Goal: Task Accomplishment & Management: Complete application form

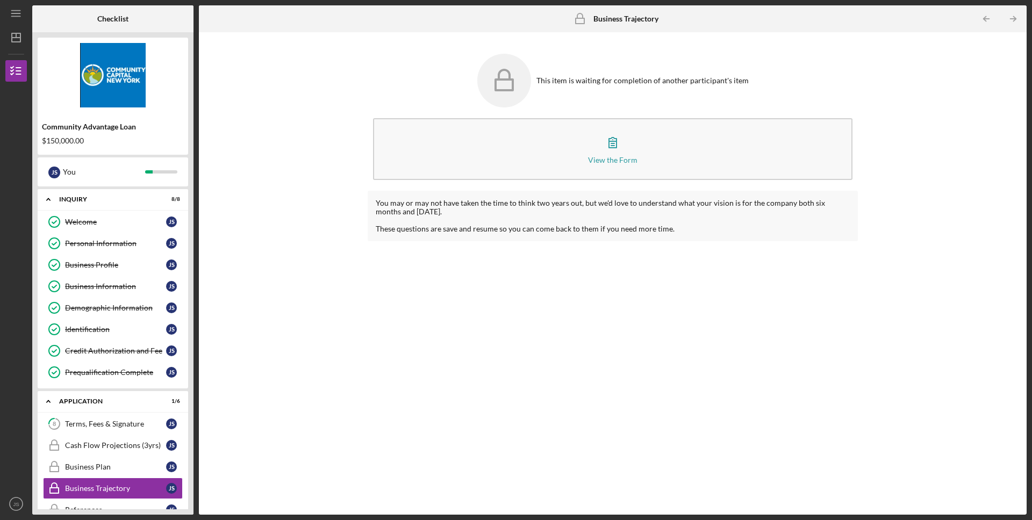
scroll to position [140, 0]
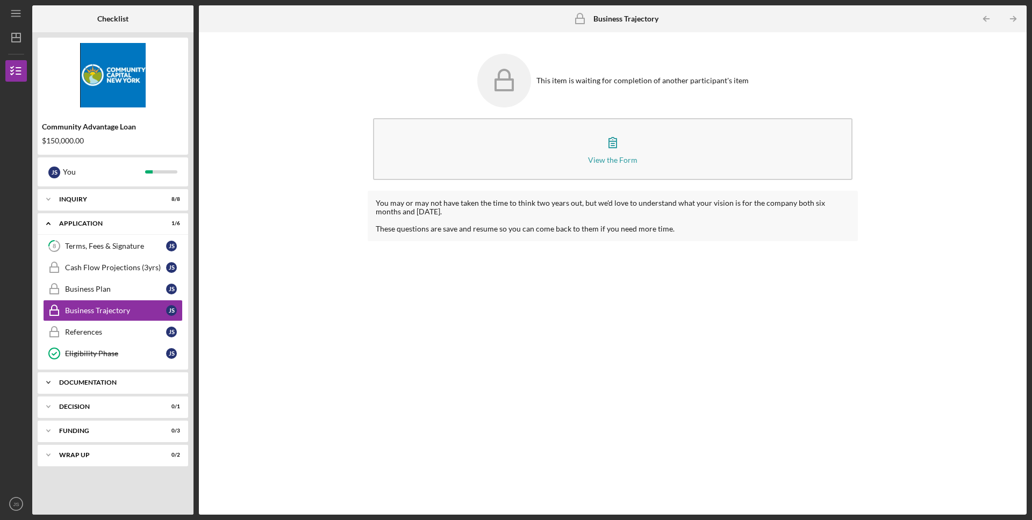
click at [128, 377] on div "Icon/Expander Documentation 0 / 20" at bounding box center [113, 382] width 150 height 21
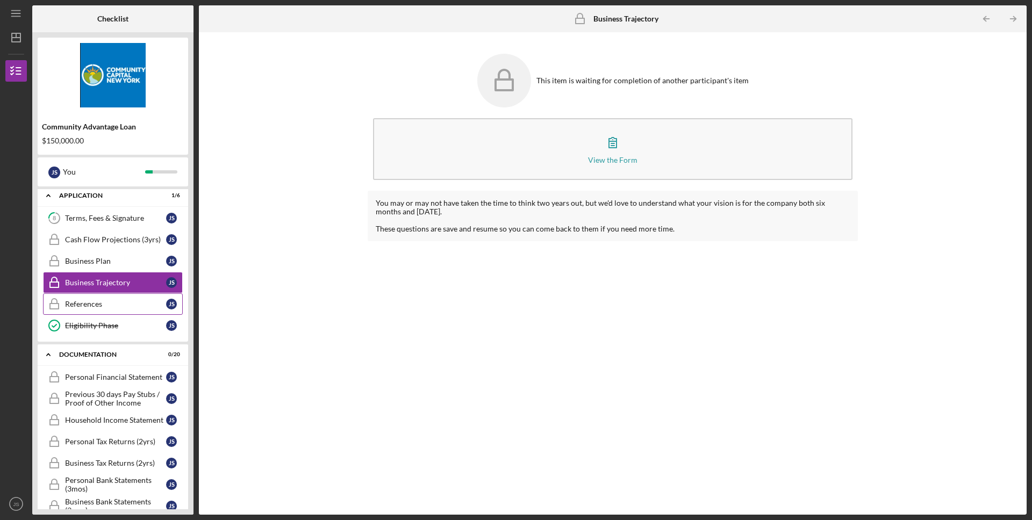
scroll to position [113, 0]
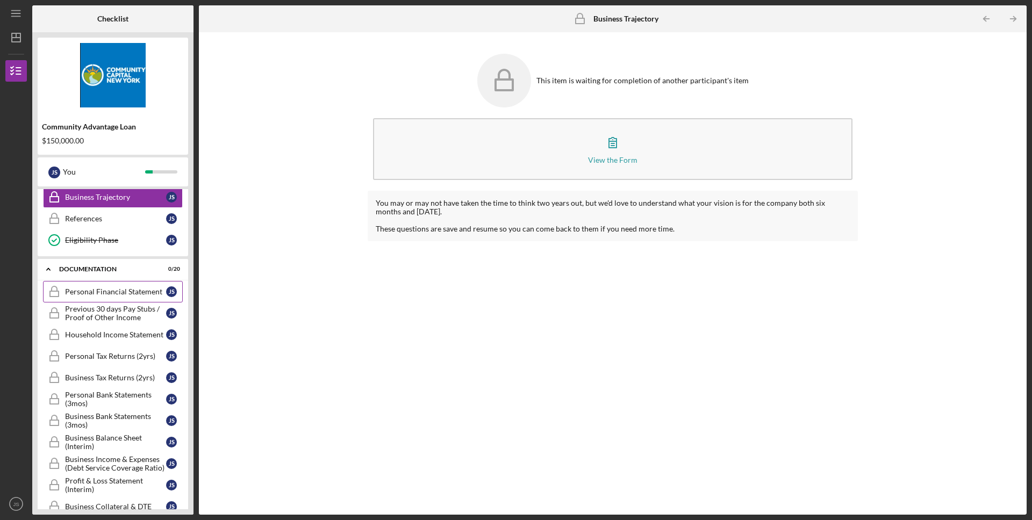
click at [123, 293] on div "Personal Financial Statement" at bounding box center [115, 291] width 101 height 9
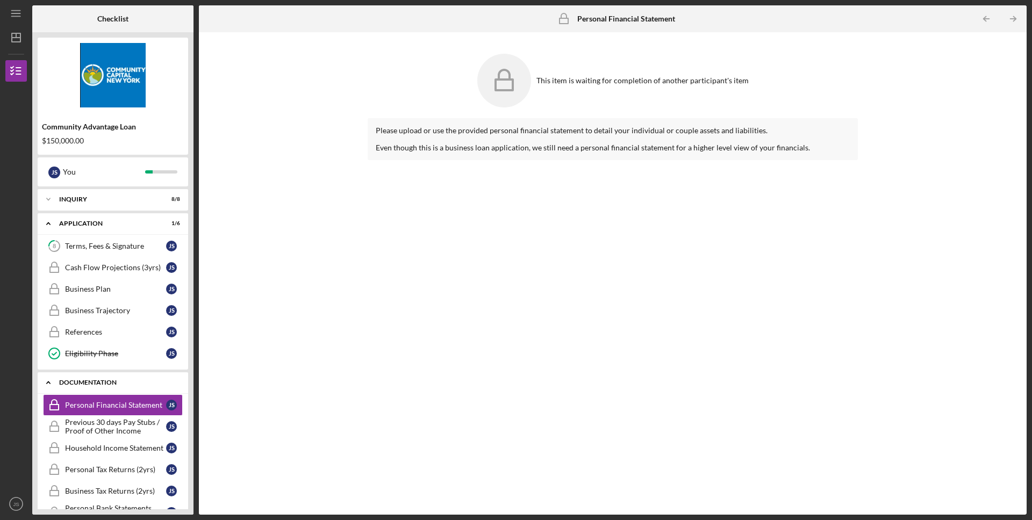
click at [46, 383] on icon "Icon/Expander" at bounding box center [48, 382] width 21 height 21
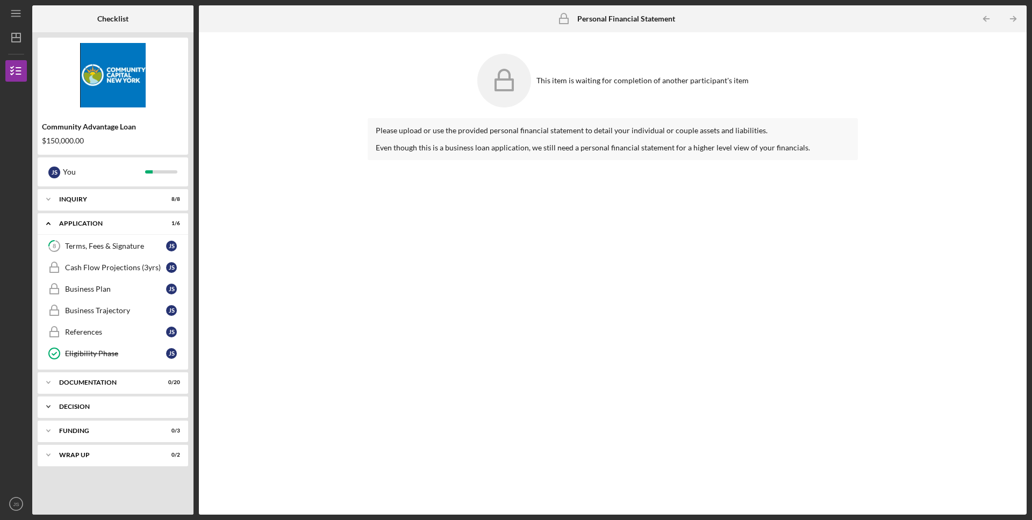
click at [64, 405] on div "Decision" at bounding box center [117, 407] width 116 height 6
click at [85, 450] on div "Icon/Expander Funding 0 / 3" at bounding box center [113, 458] width 150 height 21
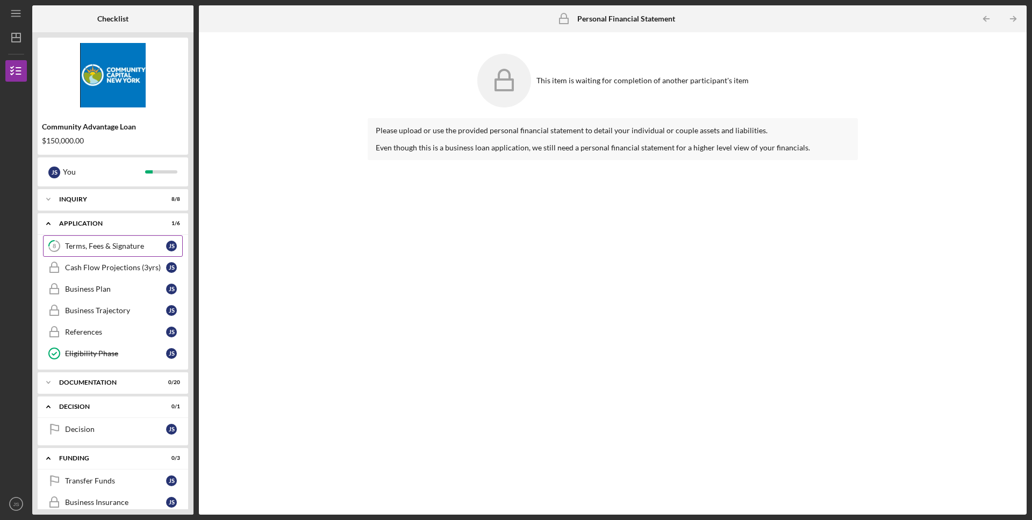
click at [107, 243] on div "Terms, Fees & Signature" at bounding box center [115, 246] width 101 height 9
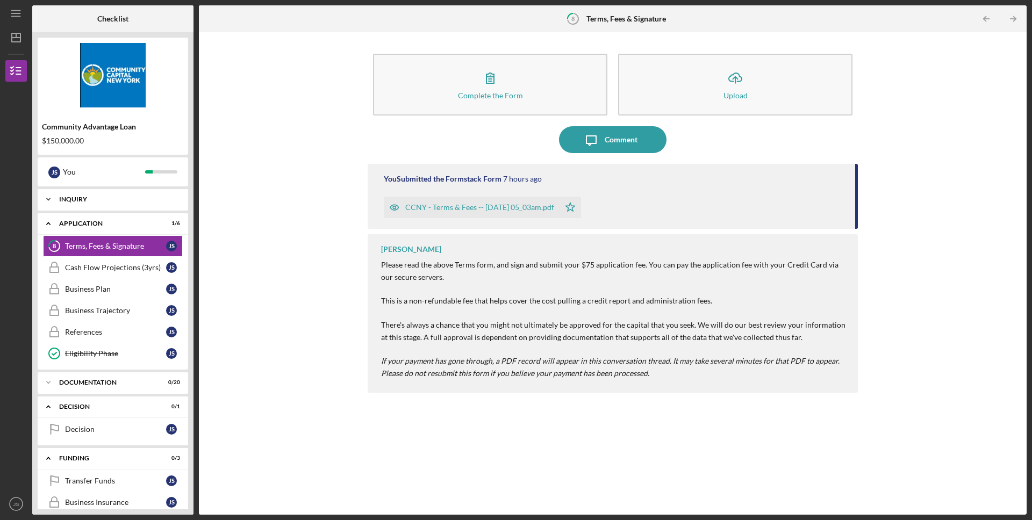
click at [114, 202] on div "Inquiry" at bounding box center [117, 199] width 116 height 6
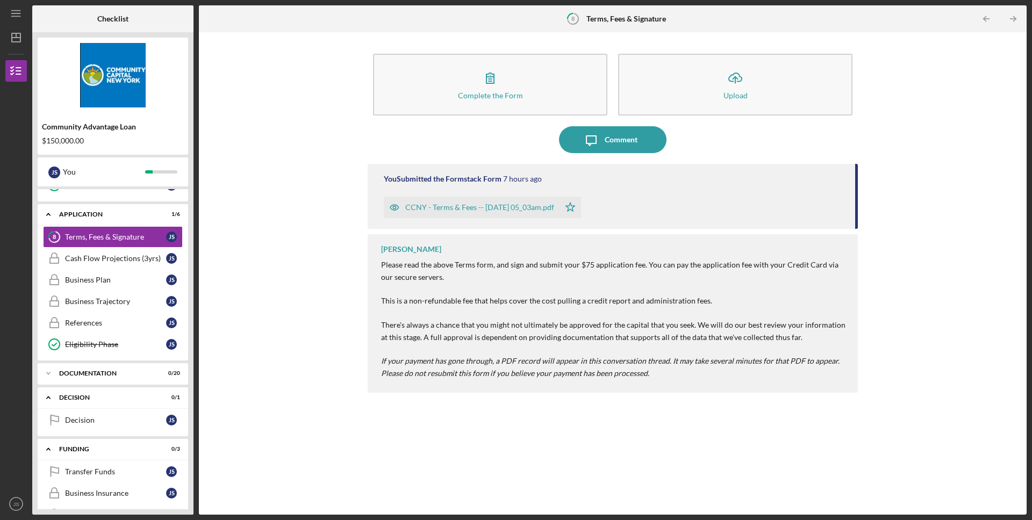
scroll to position [191, 0]
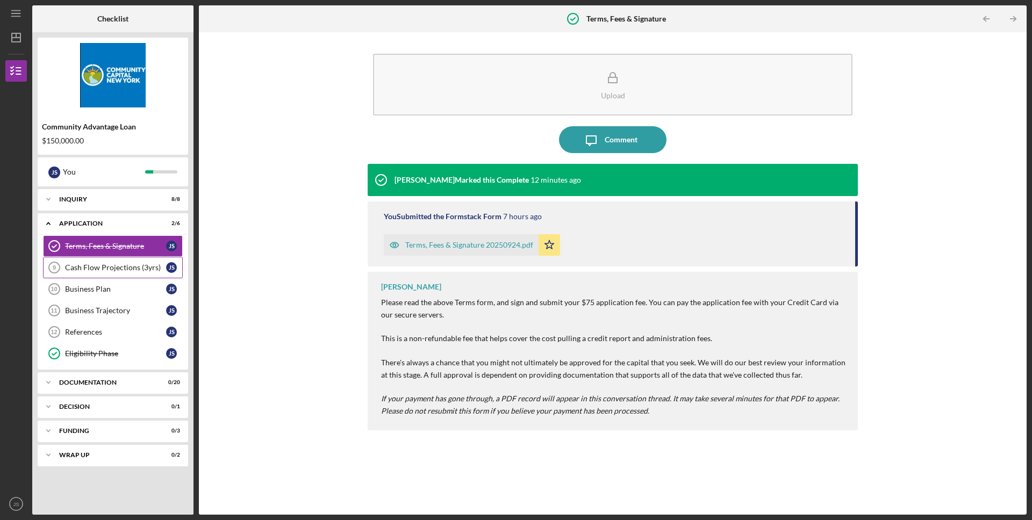
click at [103, 274] on link "Cash Flow Projections (3yrs) 9 Cash Flow Projections (3yrs) J S" at bounding box center [113, 267] width 140 height 21
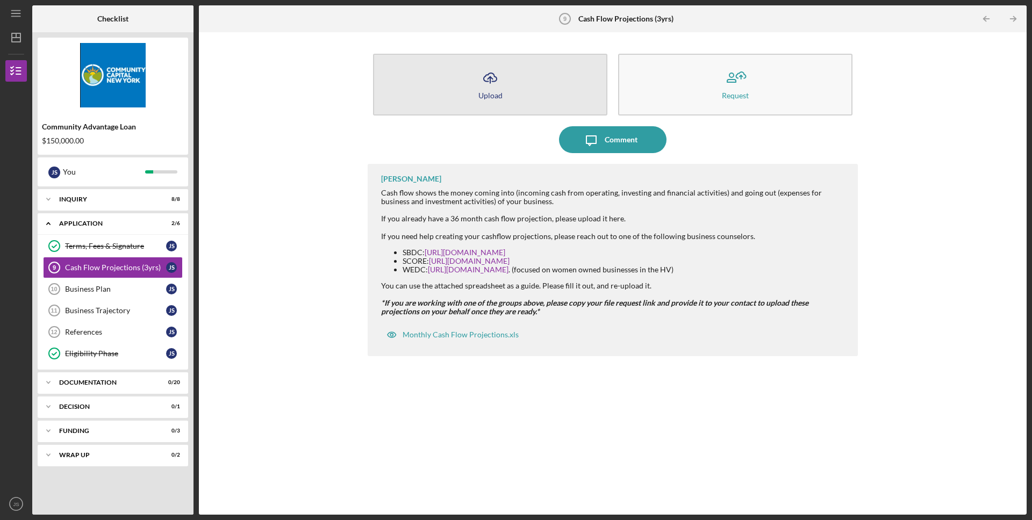
click at [512, 96] on button "Icon/Upload Upload" at bounding box center [490, 85] width 234 height 62
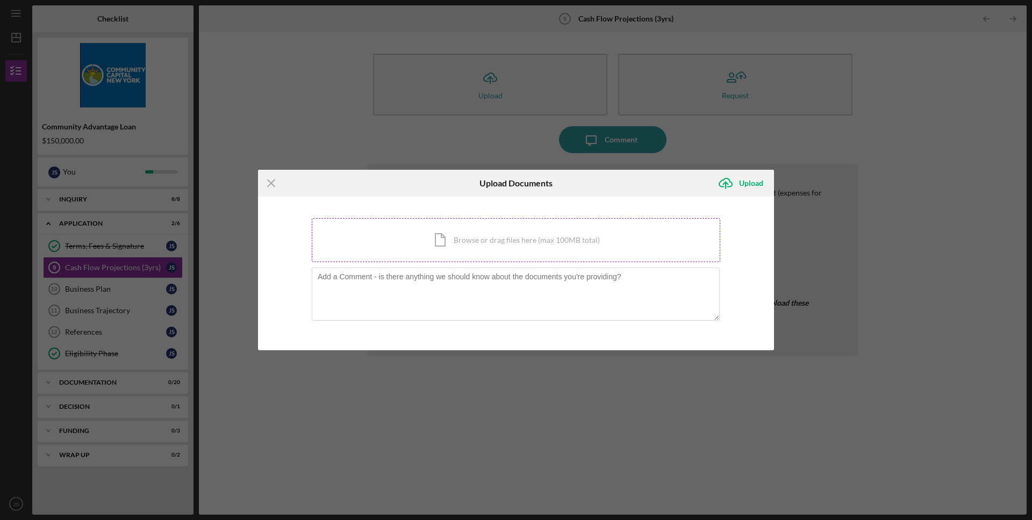
click at [486, 245] on div "Icon/Document Browse or drag files here (max 100MB total) Tap to choose files o…" at bounding box center [516, 240] width 408 height 44
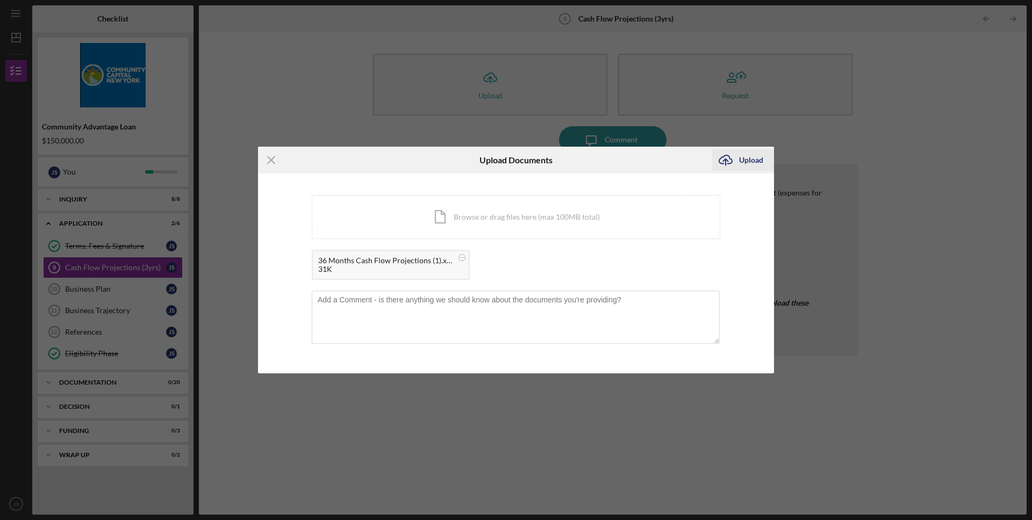
click at [721, 157] on icon "Icon/Upload" at bounding box center [725, 160] width 27 height 27
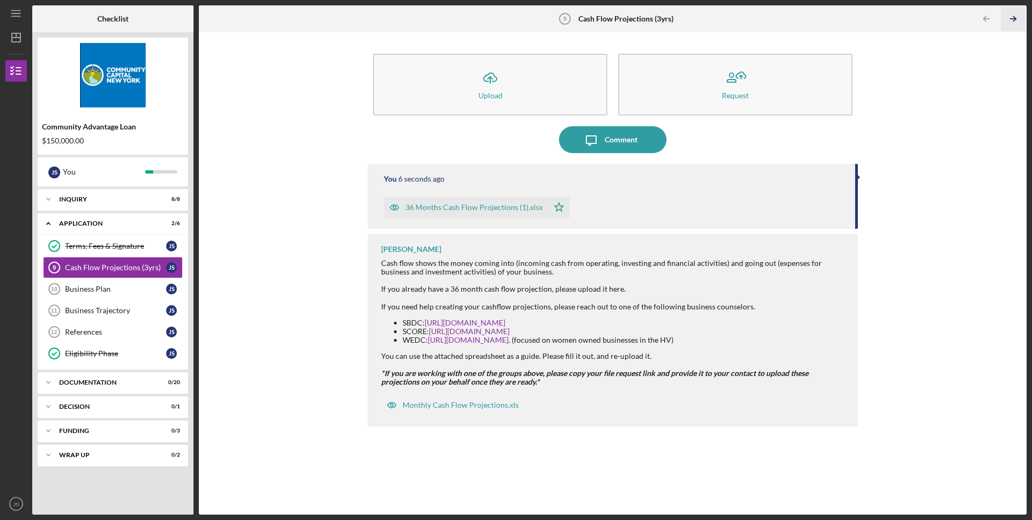
click at [1010, 20] on icon "Icon/Table Pagination Arrow" at bounding box center [1013, 19] width 24 height 24
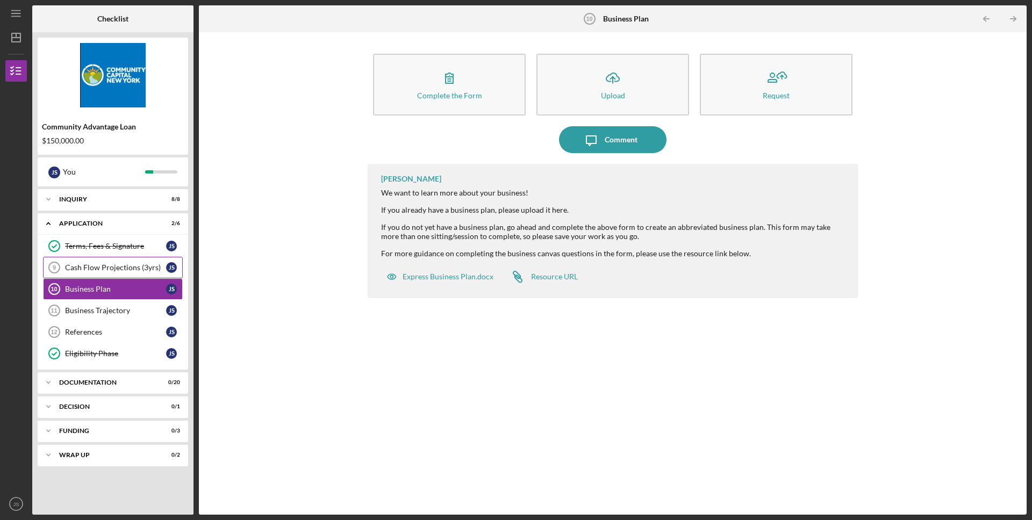
click at [109, 274] on link "Cash Flow Projections (3yrs) 9 Cash Flow Projections (3yrs) J S" at bounding box center [113, 267] width 140 height 21
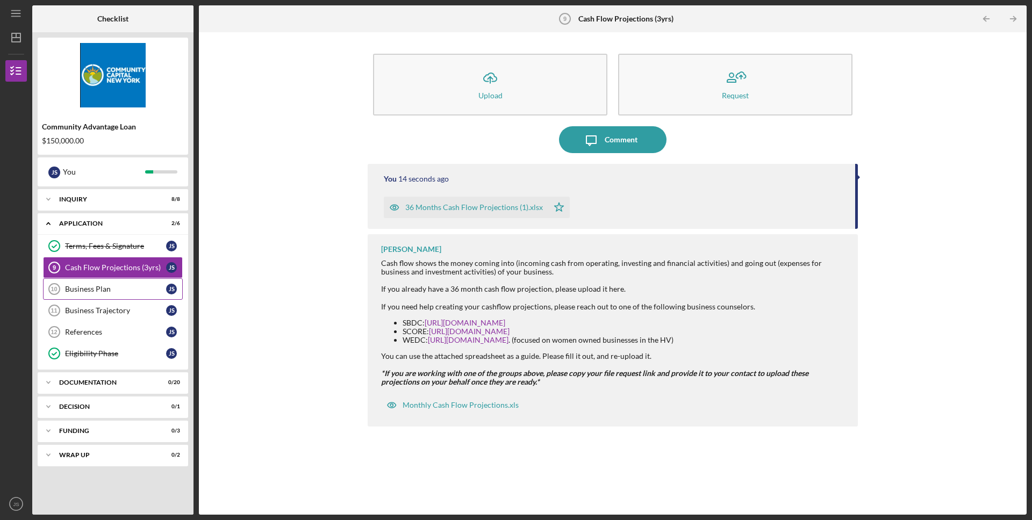
click at [88, 282] on link "Business Plan 10 Business Plan J S" at bounding box center [113, 288] width 140 height 21
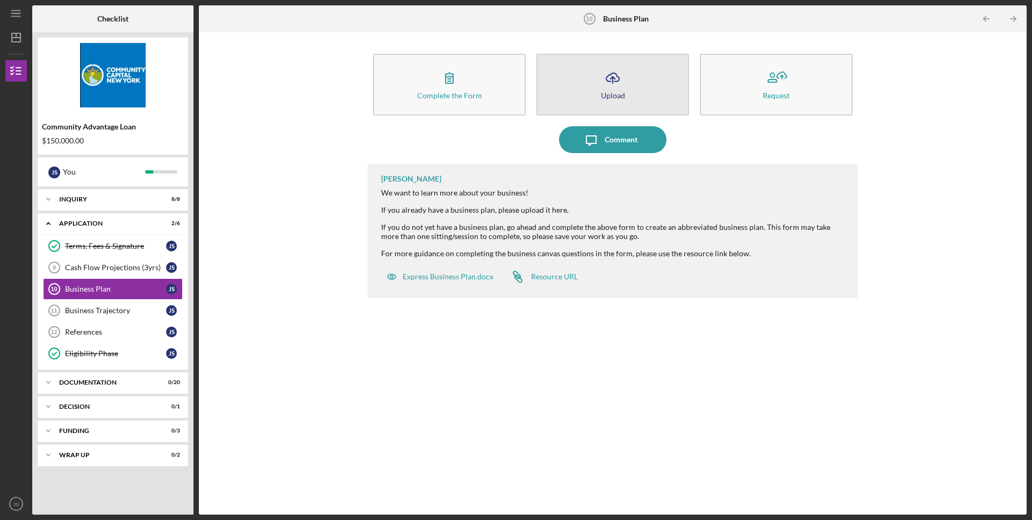
click at [603, 93] on div "Upload" at bounding box center [613, 95] width 24 height 8
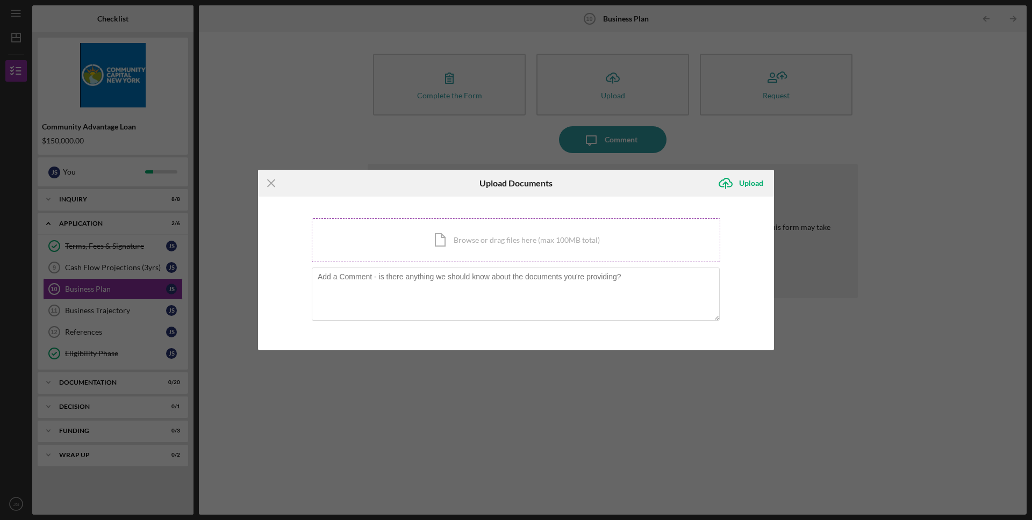
click at [481, 241] on div "Icon/Document Browse or drag files here (max 100MB total) Tap to choose files o…" at bounding box center [516, 240] width 408 height 44
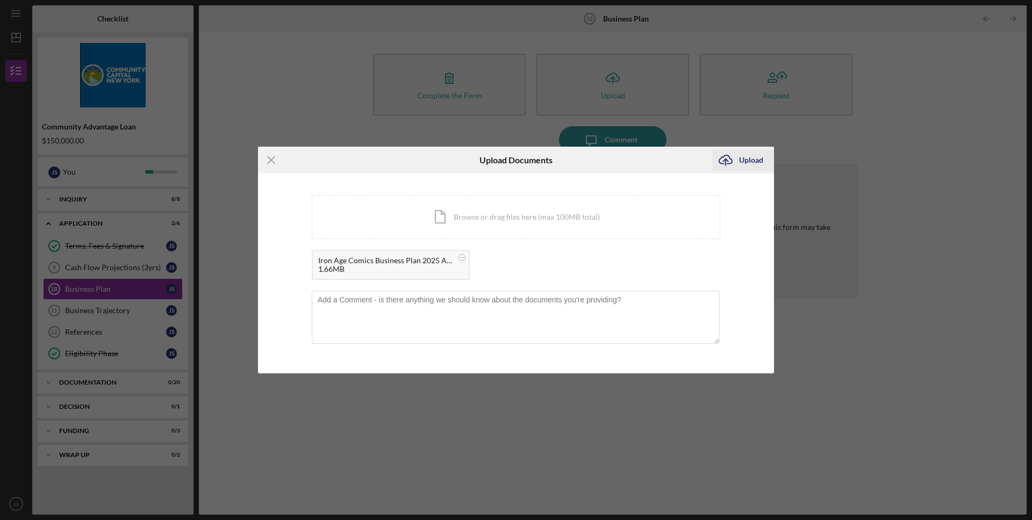
click at [739, 161] on div "Upload" at bounding box center [751, 159] width 24 height 21
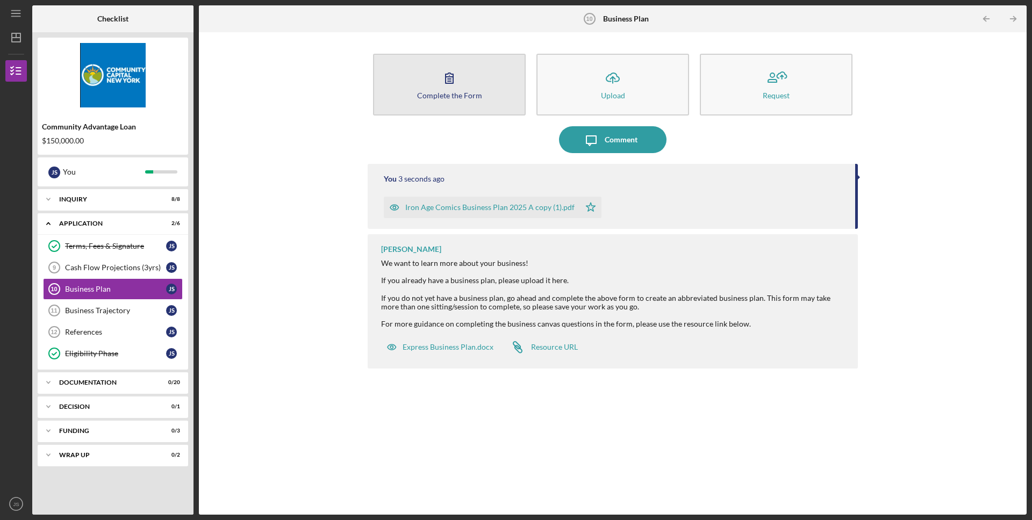
click at [458, 84] on icon "button" at bounding box center [449, 77] width 27 height 27
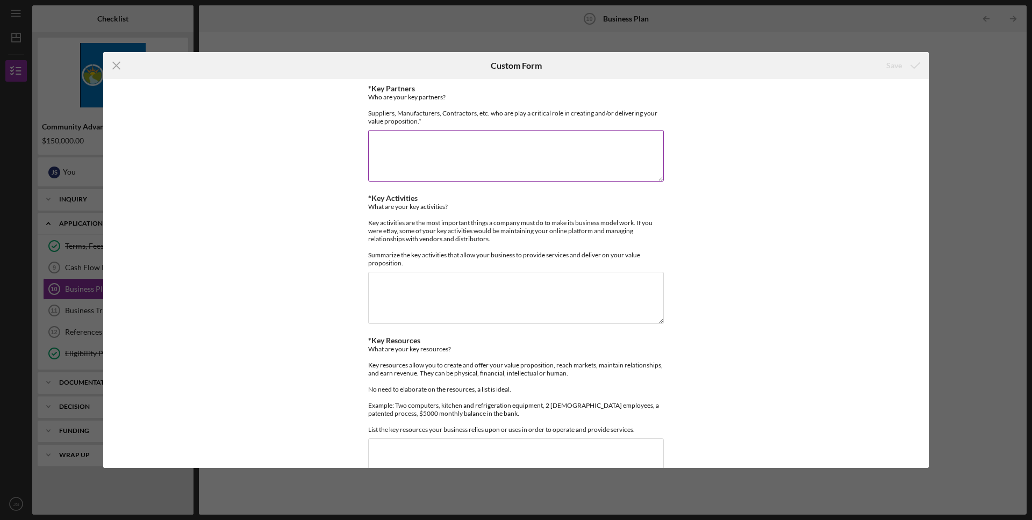
click at [497, 158] on textarea "*Key Partners" at bounding box center [516, 156] width 296 height 52
type textarea "p"
type textarea "P"
click at [526, 165] on textarea "Comic Book Printer(s): Direct Impressions; Printlore; Transcontinental (Printin…" at bounding box center [516, 156] width 296 height 52
click at [518, 163] on textarea "Comic Book Printer(s): Direct Impressions; Printlore; Transcontinental (Printin…" at bounding box center [516, 156] width 296 height 52
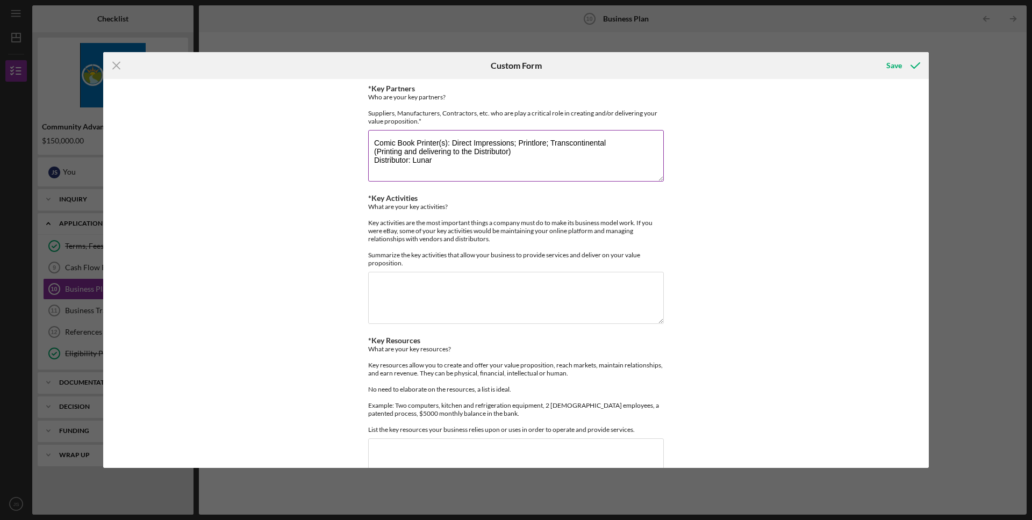
click at [488, 177] on textarea "Comic Book Printer(s): Direct Impressions; Printlore; Transcontinental (Printin…" at bounding box center [516, 156] width 296 height 52
click at [447, 179] on textarea "Comic Book Printer(s): Direct Impressions; Printlore; Transcontinental (Printin…" at bounding box center [516, 156] width 296 height 52
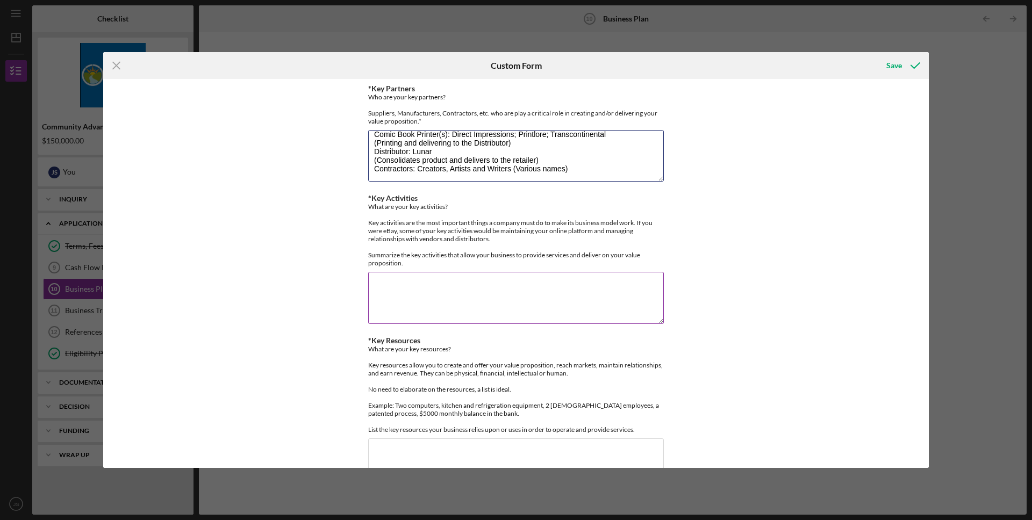
type textarea "Comic Book Printer(s): Direct Impressions; Printlore; Transcontinental (Printin…"
click at [550, 300] on textarea "*Key Activities" at bounding box center [516, 298] width 296 height 52
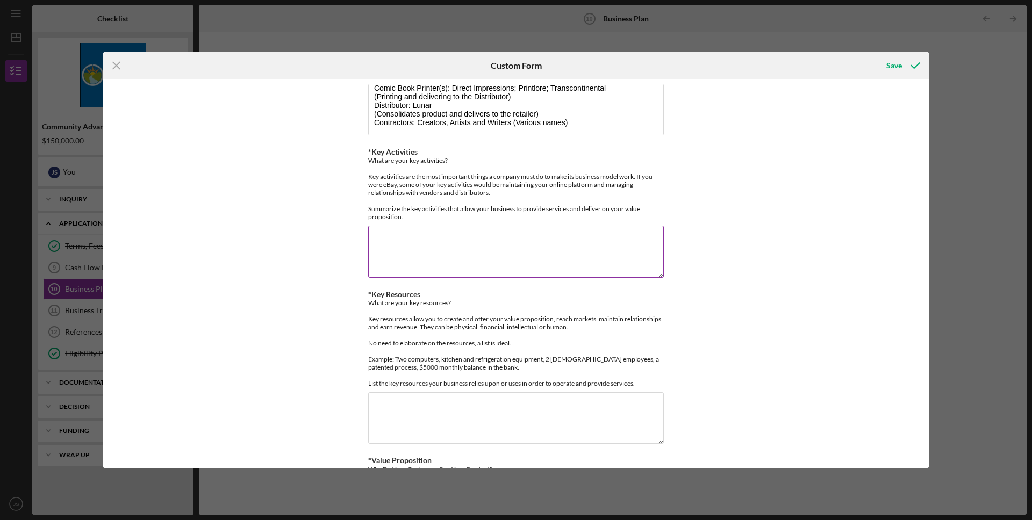
scroll to position [0, 0]
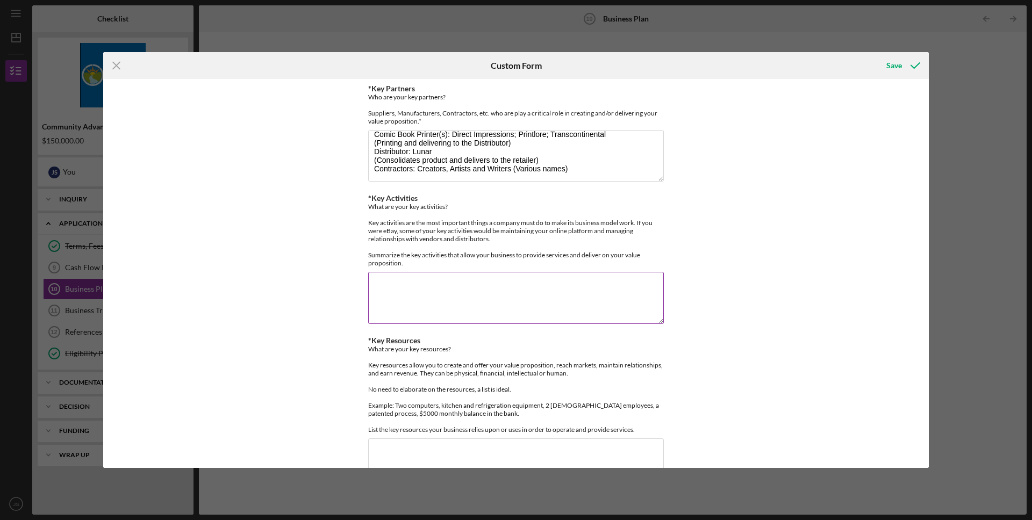
click at [542, 303] on textarea "*Key Activities" at bounding box center [516, 298] width 296 height 52
click at [545, 303] on textarea "*Key Activities" at bounding box center [516, 298] width 296 height 52
click at [373, 301] on textarea "Maintain Crowdfunding platforms in order to support contractor payroll" at bounding box center [516, 298] width 296 height 52
click at [620, 303] on textarea "-Maintain Crowdfunding platforms in order to support contractor payroll" at bounding box center [516, 298] width 296 height 52
click at [485, 299] on textarea "-Maintain Crowdfunding platforms in order to support contractor payroll -" at bounding box center [516, 298] width 296 height 52
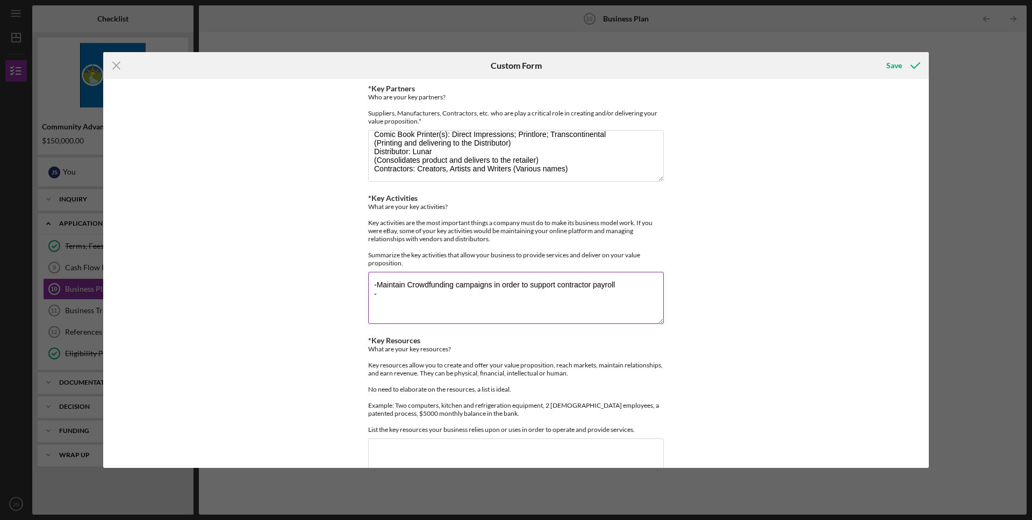
click at [626, 301] on textarea "-Maintain Crowdfunding campaigns in order to support contractor payroll -" at bounding box center [516, 298] width 296 height 52
click at [449, 319] on textarea "-Maintain Crowdfunding campaigns in order to support contractor payroll (5-7 pe…" at bounding box center [516, 298] width 296 height 52
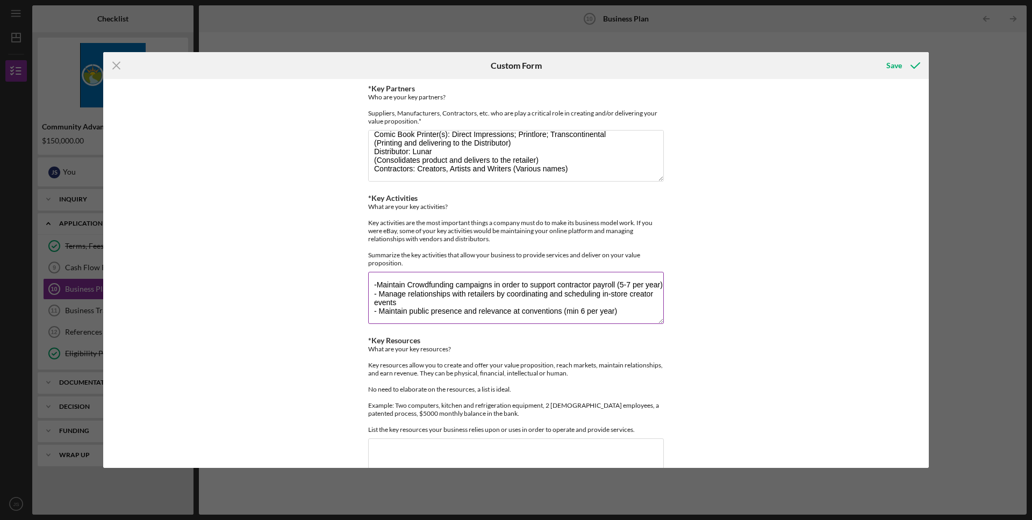
click at [519, 323] on textarea "-Maintain Crowdfunding campaigns in order to support contractor payroll (5-7 pe…" at bounding box center [516, 298] width 296 height 52
click at [430, 323] on textarea "-Maintain Crowdfunding campaigns in order to support contractor payroll (5-7 pe…" at bounding box center [516, 298] width 296 height 52
click at [656, 323] on textarea "-Maintain Crowdfunding campaigns in order to support contractor payroll (5-7 pe…" at bounding box center [516, 298] width 296 height 52
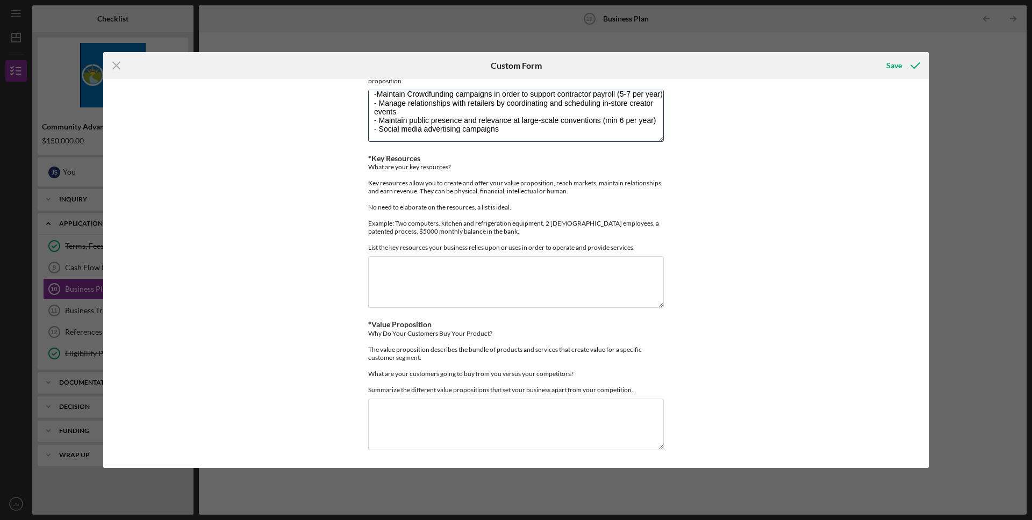
scroll to position [193, 0]
type textarea "-Maintain Crowdfunding campaigns in order to support contractor payroll (5-7 pe…"
click at [461, 293] on textarea "*Key Resources" at bounding box center [516, 282] width 296 height 52
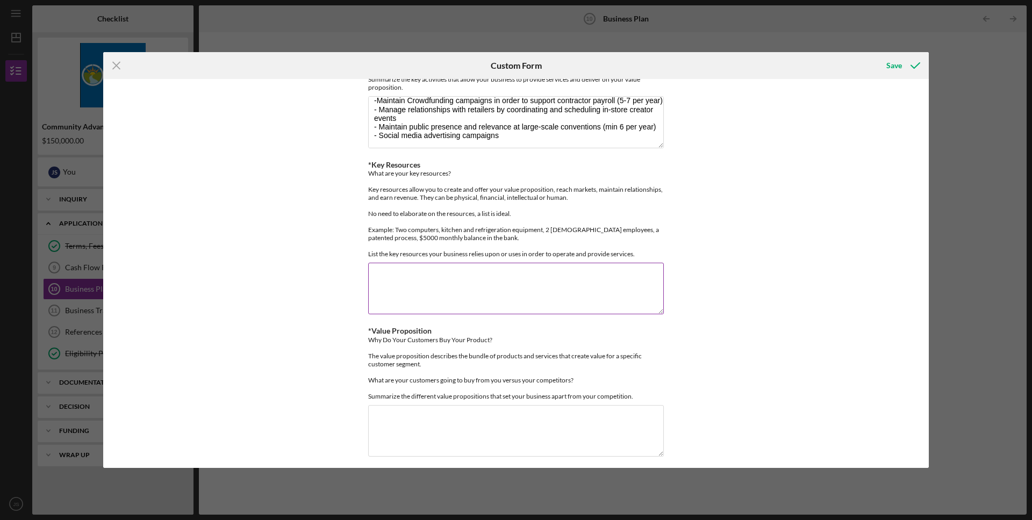
scroll to position [167, 0]
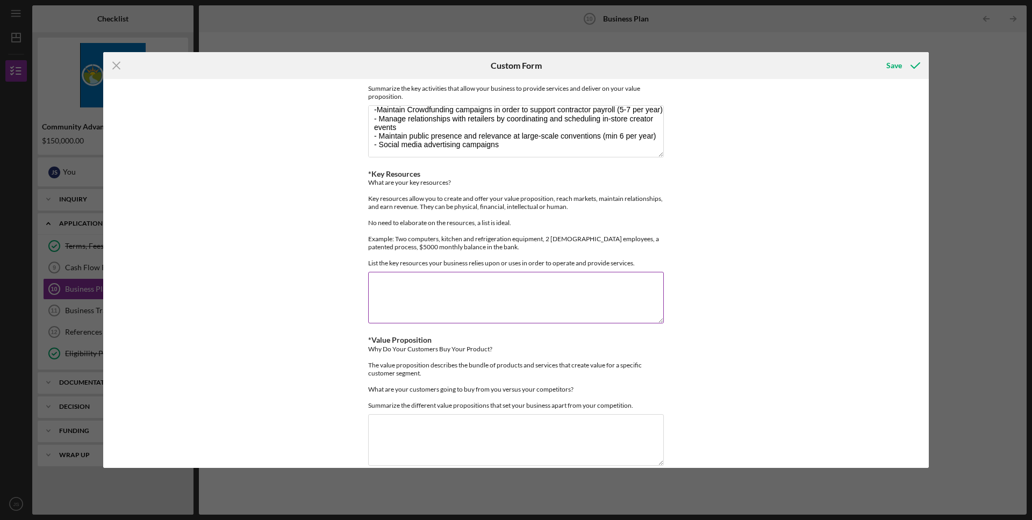
click at [409, 323] on textarea "*Key Resources" at bounding box center [516, 298] width 296 height 52
drag, startPoint x: 484, startPoint y: 311, endPoint x: 377, endPoint y: 308, distance: 107.5
click at [377, 308] on textarea "- Comic book market analysis" at bounding box center [516, 298] width 296 height 52
click at [519, 316] on textarea "- 2 part time employees, 1 full time - inventory storage and fulfillment space …" at bounding box center [516, 298] width 296 height 52
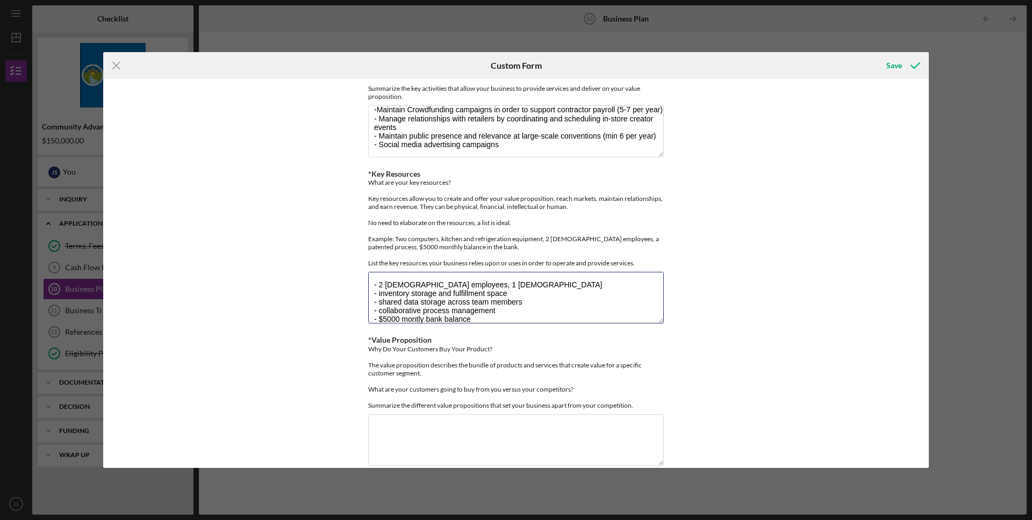
type textarea "- 2 part time employees, 1 full time - inventory storage and fulfillment space …"
click at [340, 341] on div "*Key Partners Who are your key partners? Suppliers, Manufacturers, Contractors,…" at bounding box center [515, 273] width 825 height 389
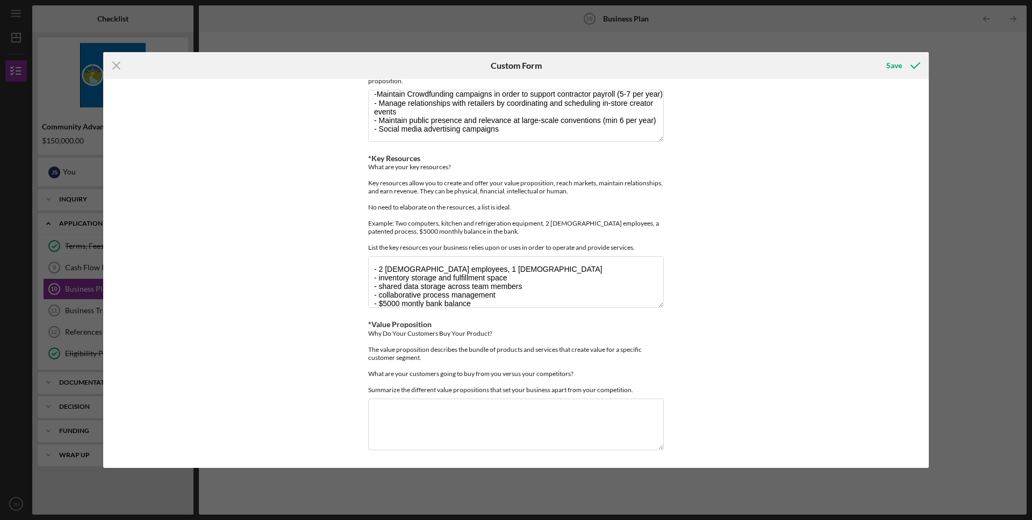
scroll to position [214, 0]
click at [391, 409] on textarea "*Value Proposition" at bounding box center [516, 425] width 296 height 52
click at [427, 428] on textarea "*Value Proposition" at bounding box center [516, 425] width 296 height 52
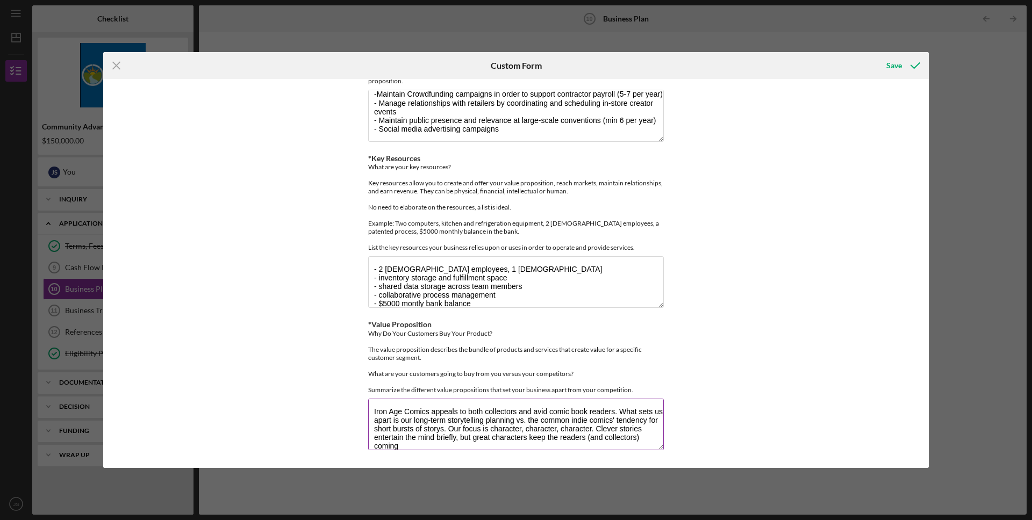
scroll to position [1, 0]
type textarea "Iron Age Comics appeals to both collectors and avid comic book readers. What se…"
click at [891, 59] on div "Save" at bounding box center [894, 65] width 16 height 21
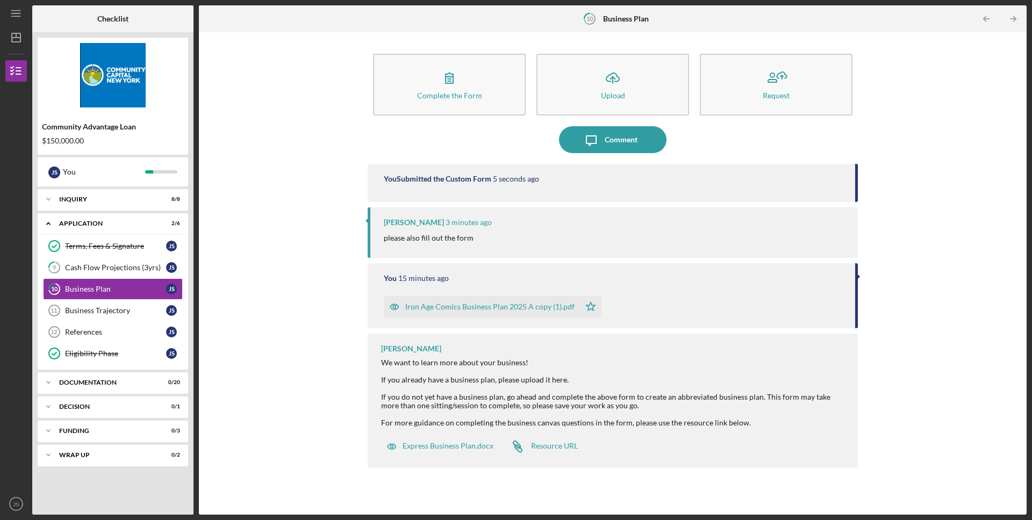
click at [308, 292] on div "Complete the Form Form Icon/Upload Upload Request Icon/Message Comment You Subm…" at bounding box center [612, 274] width 817 height 472
click at [131, 312] on div "Business Trajectory" at bounding box center [115, 310] width 101 height 9
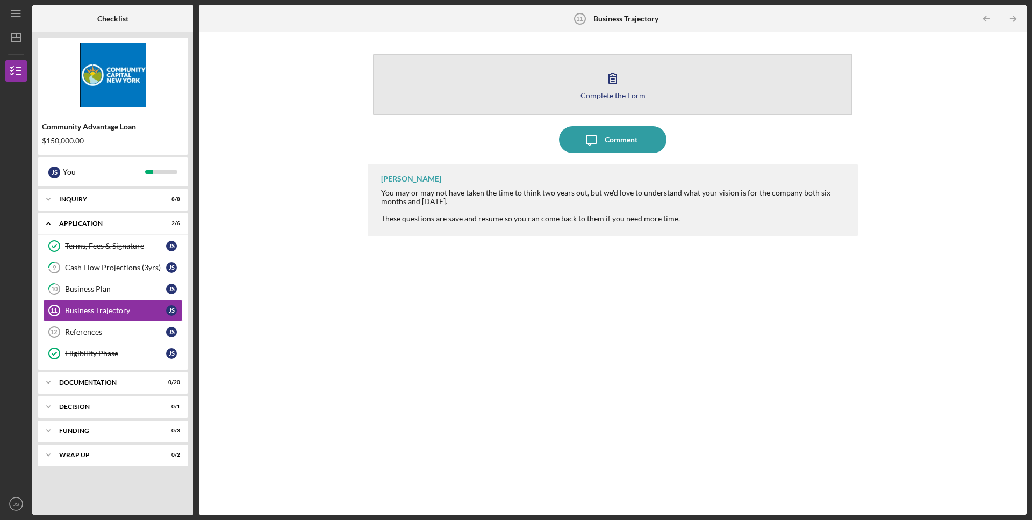
click at [614, 68] on icon "button" at bounding box center [612, 77] width 27 height 27
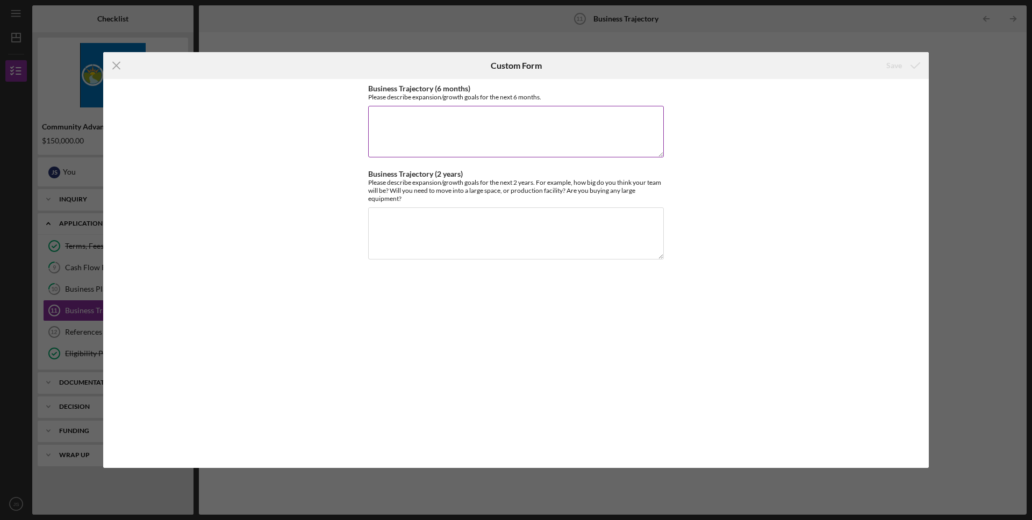
click at [449, 136] on textarea "Business Trajectory (6 months)" at bounding box center [516, 132] width 296 height 52
click at [477, 138] on textarea "Business Trajectory (6 months)" at bounding box center [516, 132] width 296 height 52
click at [465, 133] on textarea "Business Trajectory (6 months)" at bounding box center [516, 132] width 296 height 52
click at [593, 121] on textarea "We must incorporate multiple product solicitations per month by" at bounding box center [516, 132] width 296 height 52
click at [533, 127] on textarea "We must incorporate multiple product solicitations per month by MARCH 26, incre…" at bounding box center [516, 132] width 296 height 52
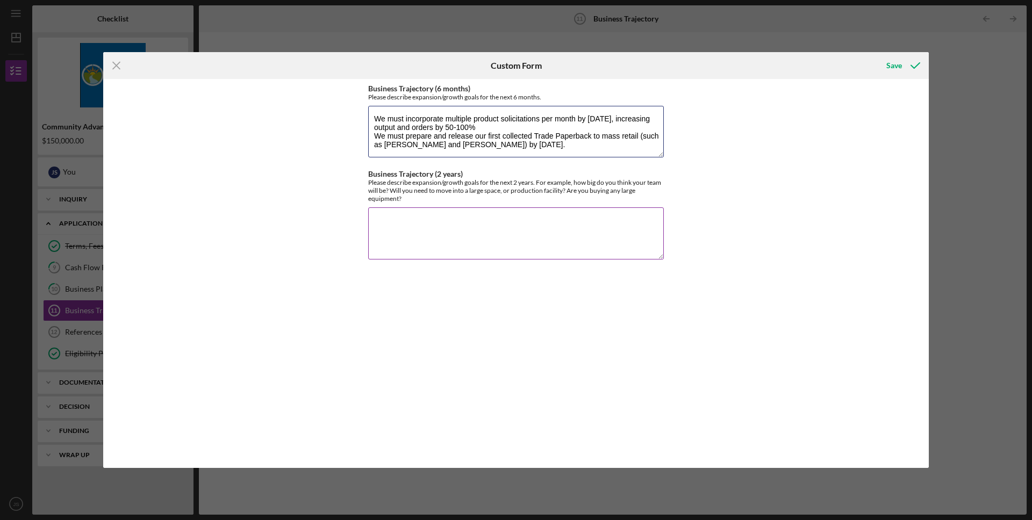
type textarea "We must incorporate multiple product solicitations per month by MARCH 26, incre…"
click at [527, 232] on textarea "Business Trajectory (2 years)" at bounding box center [516, 233] width 296 height 52
type textarea "By the end of year 2, we must release no fewer than 3"
click at [544, 122] on textarea "We must incorporate multiple product solicitations per month by MARCH 26, incre…" at bounding box center [516, 132] width 296 height 52
click at [551, 120] on textarea "We must incorporate multiple product solicitations per month by MARCH 26, incre…" at bounding box center [516, 132] width 296 height 52
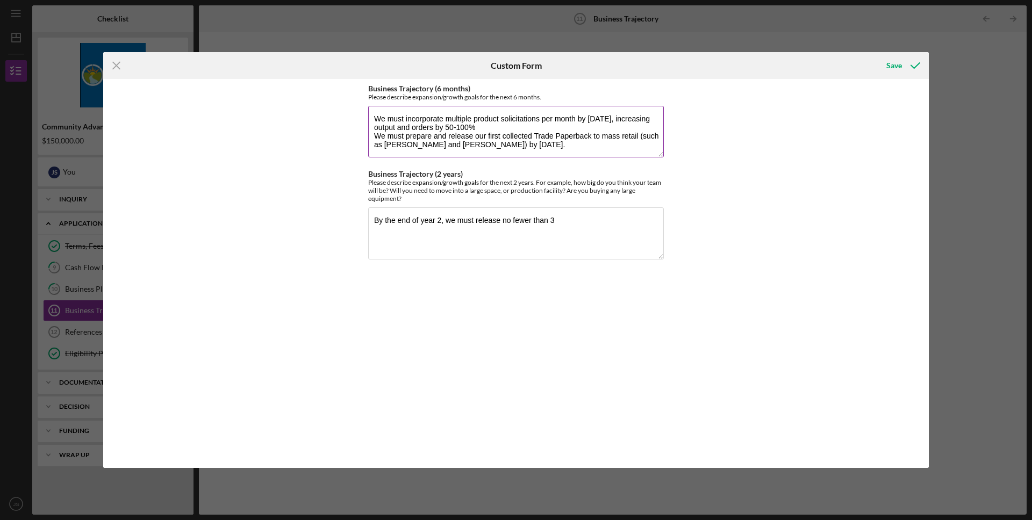
drag, startPoint x: 443, startPoint y: 118, endPoint x: 405, endPoint y: 118, distance: 38.2
click at [405, 118] on textarea "We must incorporate multiple product solicitations per month by MARCH 26, incre…" at bounding box center [516, 132] width 296 height 52
click at [521, 121] on textarea "We must test multiple product solicitations per month by MARCH 26, increasing o…" at bounding box center [516, 132] width 296 height 52
drag, startPoint x: 528, startPoint y: 119, endPoint x: 516, endPoint y: 118, distance: 11.8
click at [516, 118] on textarea "We must test multiple product solicitations per month by MARCH 26, increasing o…" at bounding box center [516, 132] width 296 height 52
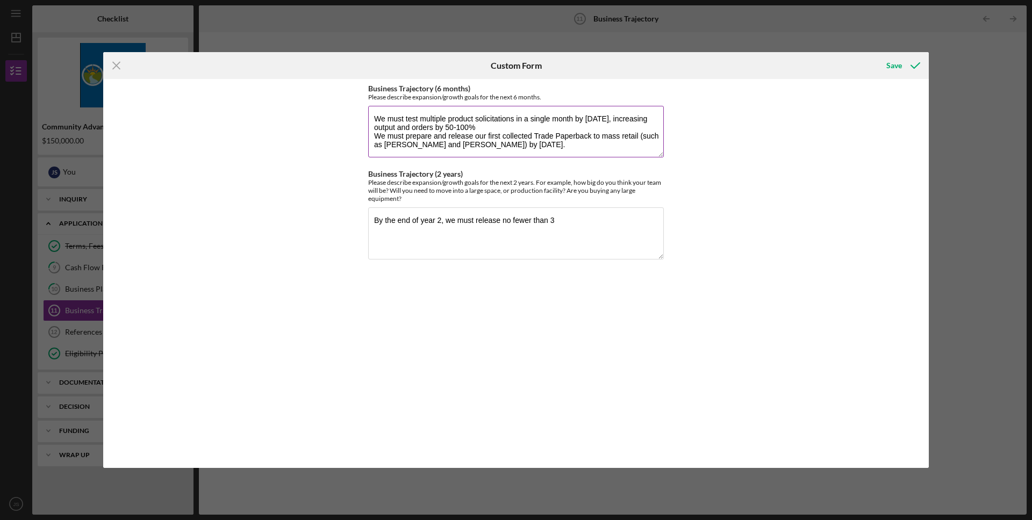
click at [486, 148] on textarea "We must test multiple product solicitations in a single month by MARCH 26, incr…" at bounding box center [516, 132] width 296 height 52
click at [487, 132] on textarea "We must test multiple product solicitations in a single month by MARCH 26, incr…" at bounding box center [516, 132] width 296 height 52
click at [487, 130] on textarea "We must test multiple product solicitations in a single month by MARCH 26, incr…" at bounding box center [516, 132] width 296 height 52
type textarea "We must test multiple product solicitations in a single month by MARCH 26, incr…"
click at [567, 220] on textarea "By the end of year 2, we must release no fewer than 3" at bounding box center [516, 233] width 296 height 52
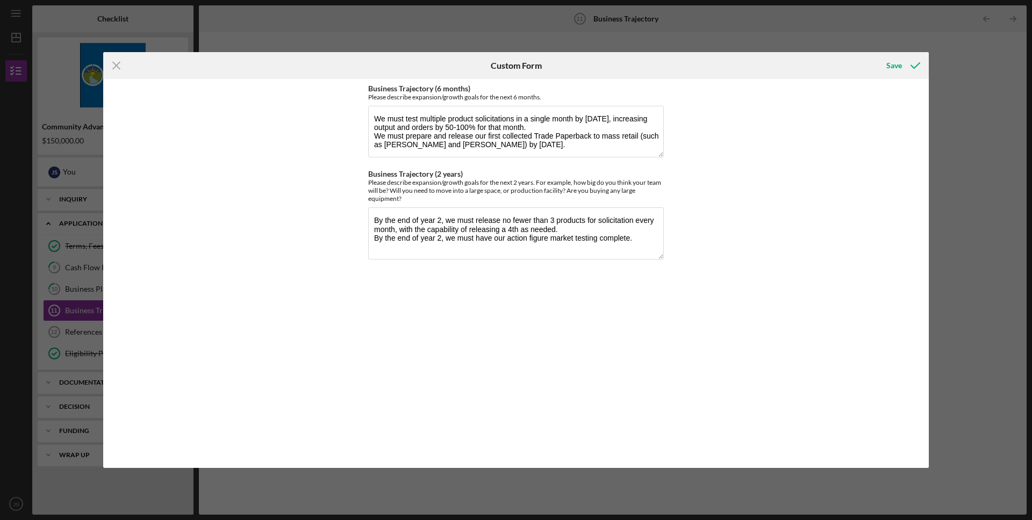
click at [519, 309] on div "Business Trajectory (6 months) Please describe expansion/growth goals for the n…" at bounding box center [516, 273] width 296 height 378
click at [533, 250] on textarea "By the end of year 2, we must release no fewer than 3 products for solicitation…" at bounding box center [516, 233] width 296 height 52
click at [642, 238] on textarea "By the end of year 2, we must release no fewer than 3 products for solicitation…" at bounding box center [516, 233] width 296 height 52
type textarea "By the end of year 2, we must release no fewer than 3 products for solicitation…"
click at [893, 67] on div "Save" at bounding box center [894, 65] width 16 height 21
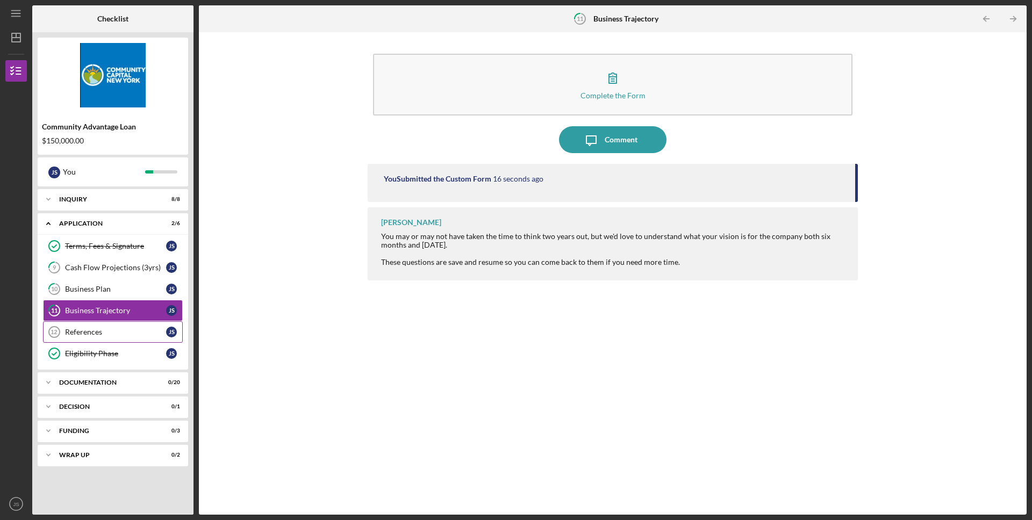
click at [125, 329] on div "References" at bounding box center [115, 332] width 101 height 9
